Goal: Task Accomplishment & Management: Use online tool/utility

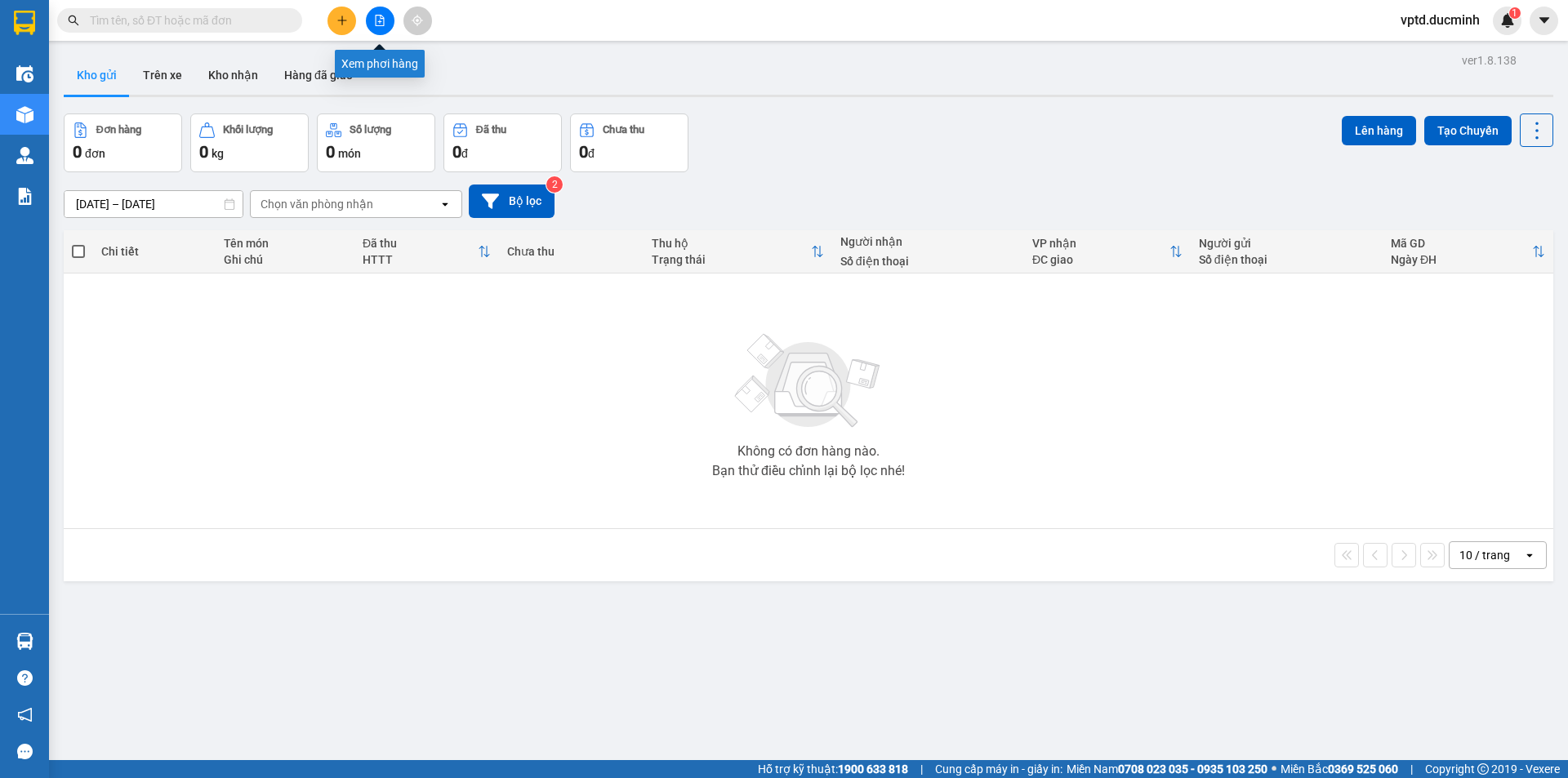
click at [386, 14] on button at bounding box center [380, 21] width 29 height 29
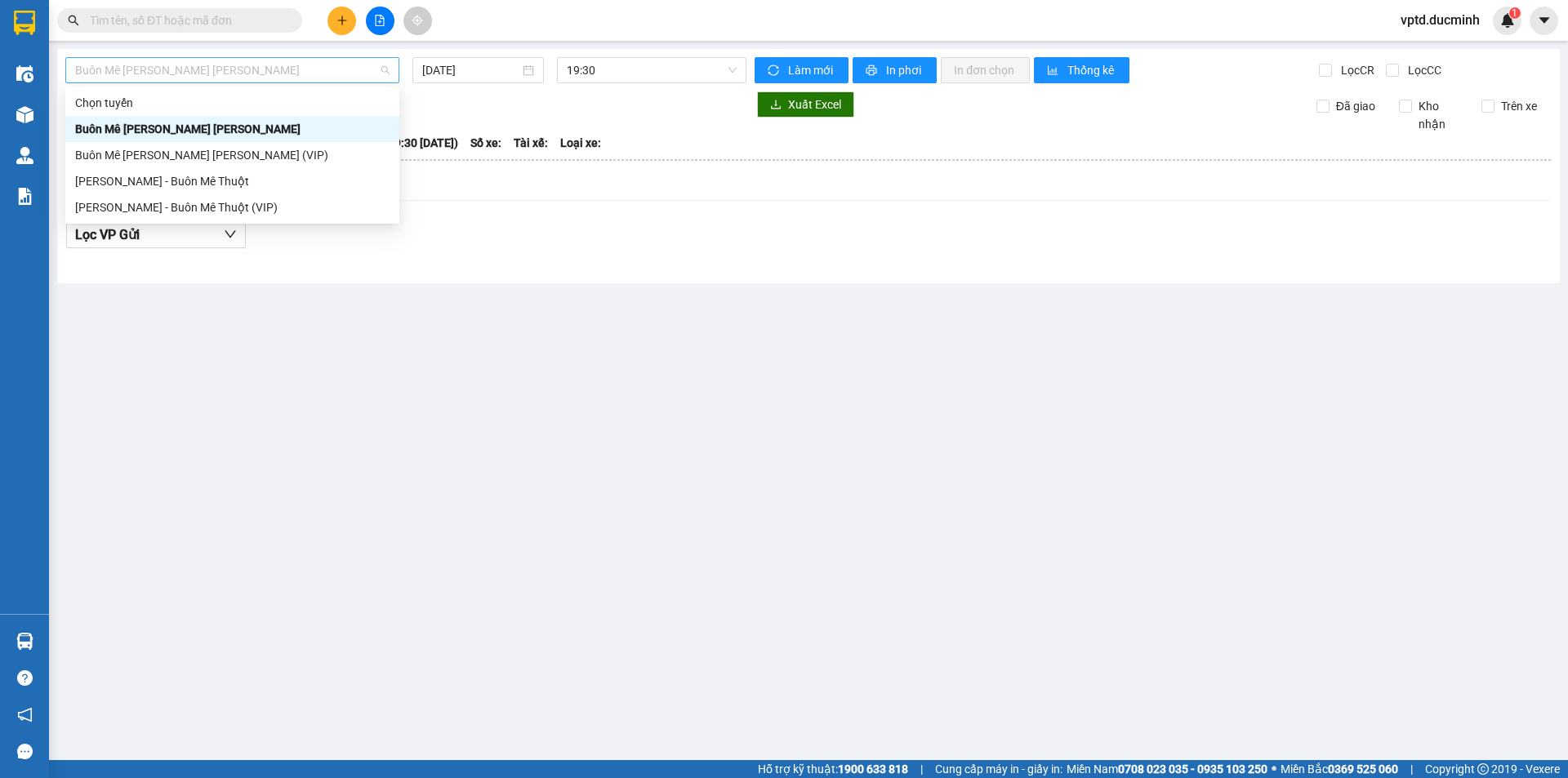
click at [300, 68] on span "Buôn Mê [PERSON_NAME] [PERSON_NAME]" at bounding box center [233, 69] width 315 height 24
click at [221, 151] on div "Buôn Mê [PERSON_NAME] [PERSON_NAME] (VIP)" at bounding box center [233, 154] width 315 height 18
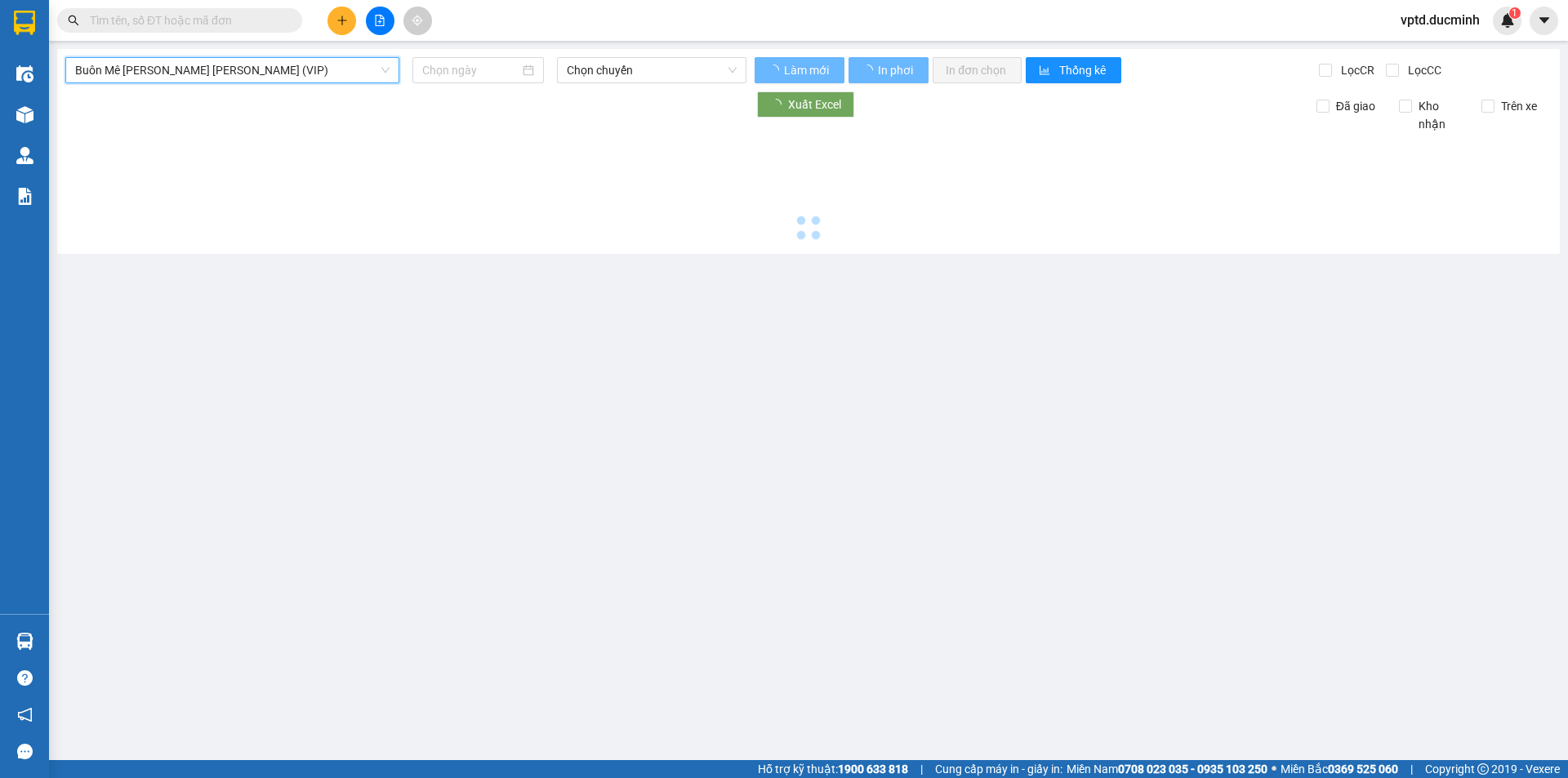
type input "[DATE]"
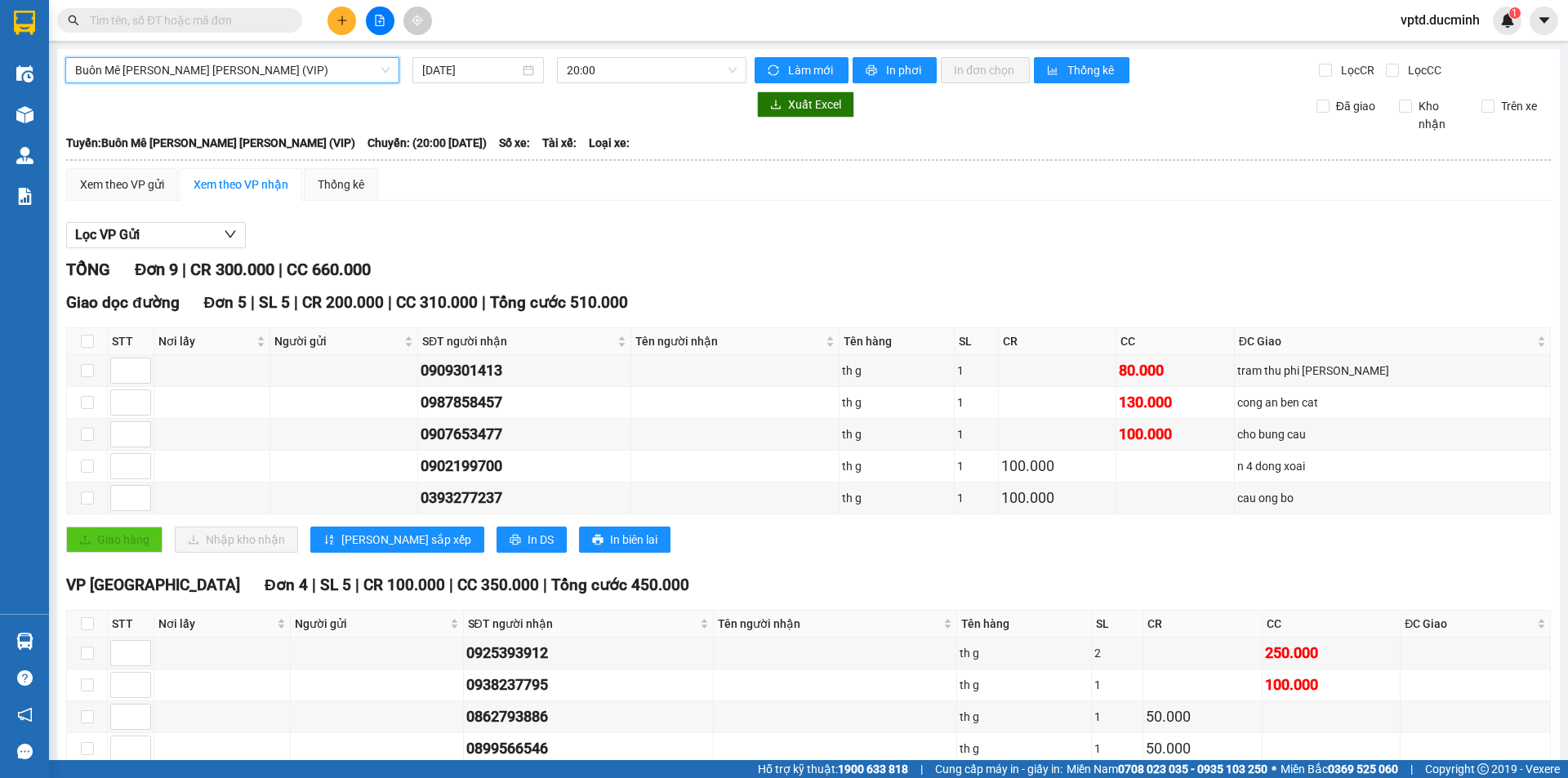
scroll to position [89, 0]
